Goal: Task Accomplishment & Management: Use online tool/utility

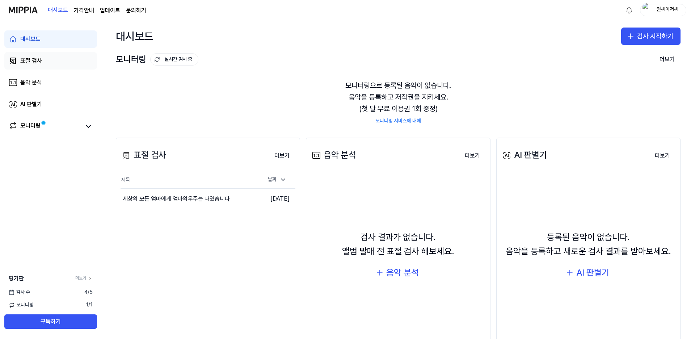
click at [38, 58] on div "표절 검사" at bounding box center [31, 60] width 22 height 9
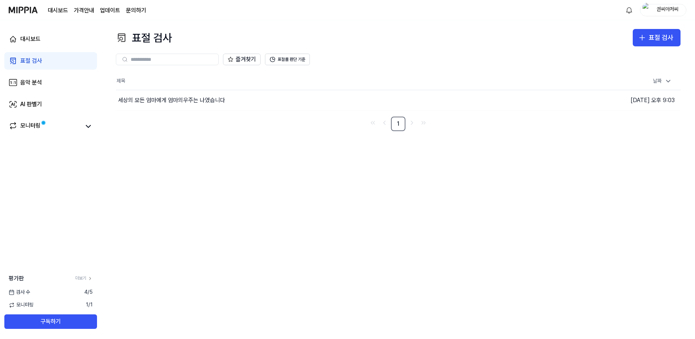
click at [190, 61] on input "text" at bounding box center [172, 59] width 83 height 7
click at [491, 101] on button "이동하기" at bounding box center [494, 100] width 26 height 12
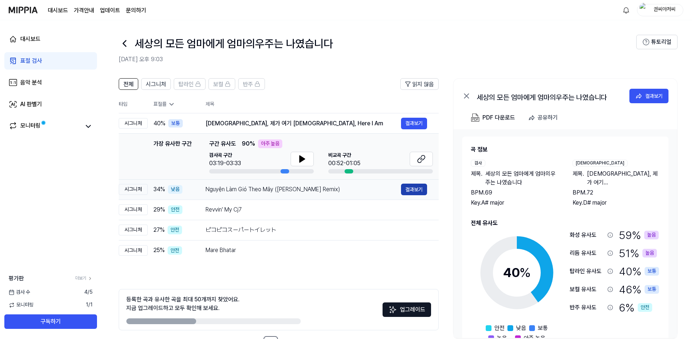
click at [420, 188] on button "결과보기" at bounding box center [414, 189] width 26 height 12
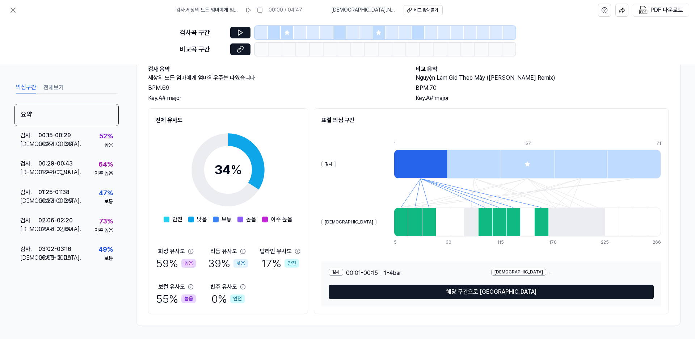
scroll to position [45, 0]
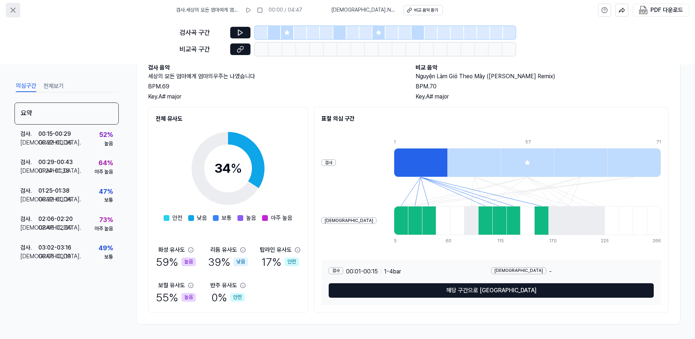
click at [15, 9] on icon at bounding box center [13, 10] width 9 height 9
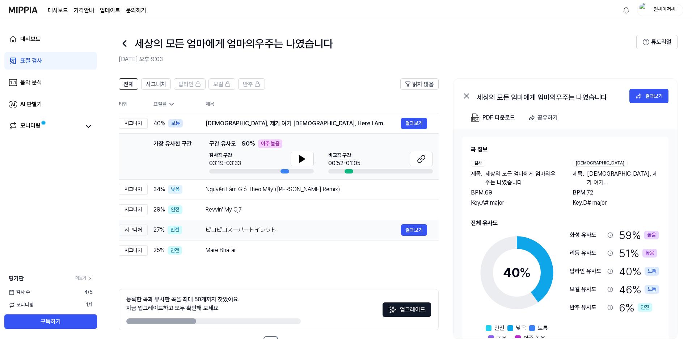
click at [221, 233] on div "ピコピコスーパートイレット" at bounding box center [302, 229] width 195 height 9
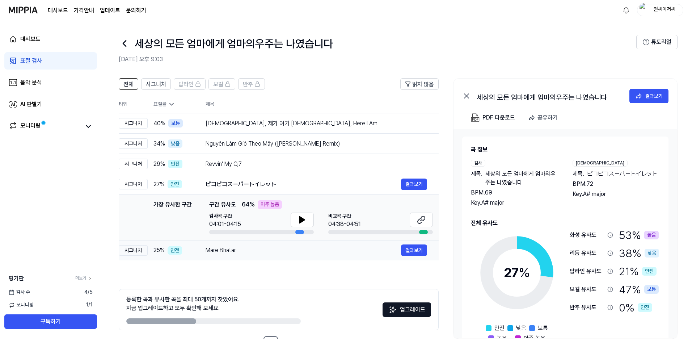
click at [224, 251] on div "Mare Bhatar" at bounding box center [302, 250] width 195 height 9
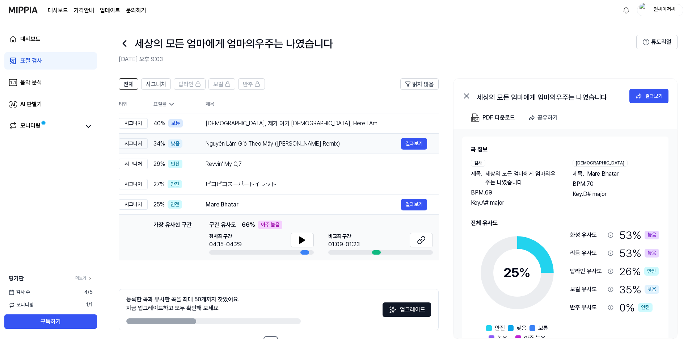
click at [174, 143] on div "낮음" at bounding box center [175, 143] width 14 height 9
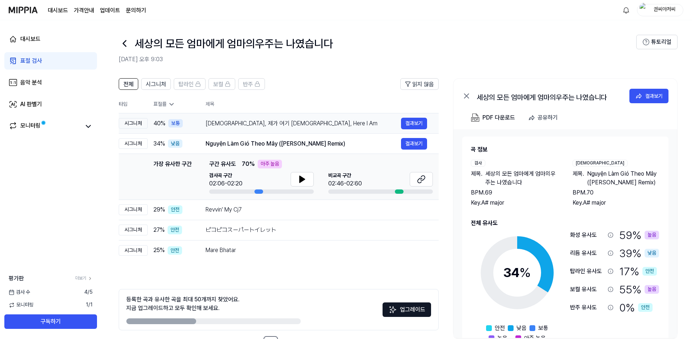
click at [176, 123] on div "보통" at bounding box center [175, 123] width 14 height 9
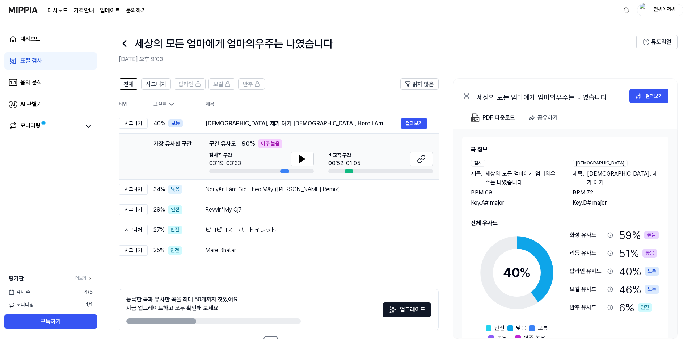
click at [519, 44] on div "세상의 모든 엄마에게 엄마의우주는 나였습니다" at bounding box center [377, 43] width 517 height 17
click at [534, 267] on icon at bounding box center [516, 272] width 90 height 90
